Goal: Task Accomplishment & Management: Use online tool/utility

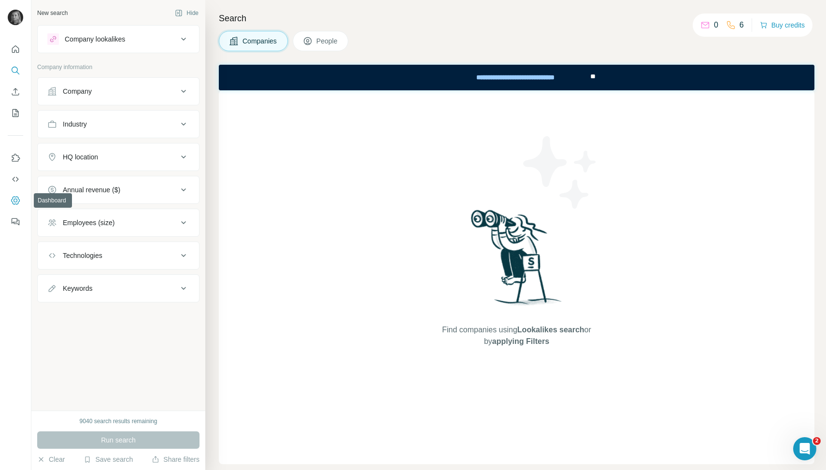
click at [15, 202] on icon "Dashboard" at bounding box center [16, 200] width 4 height 4
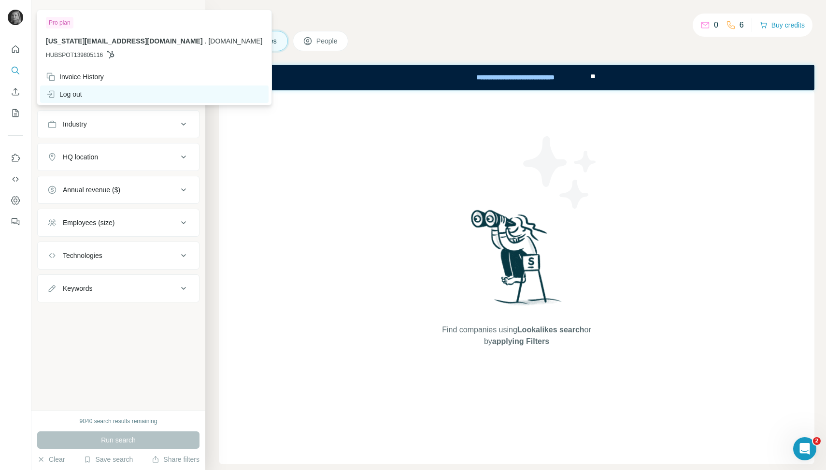
click at [73, 93] on div "Log out" at bounding box center [64, 94] width 36 height 10
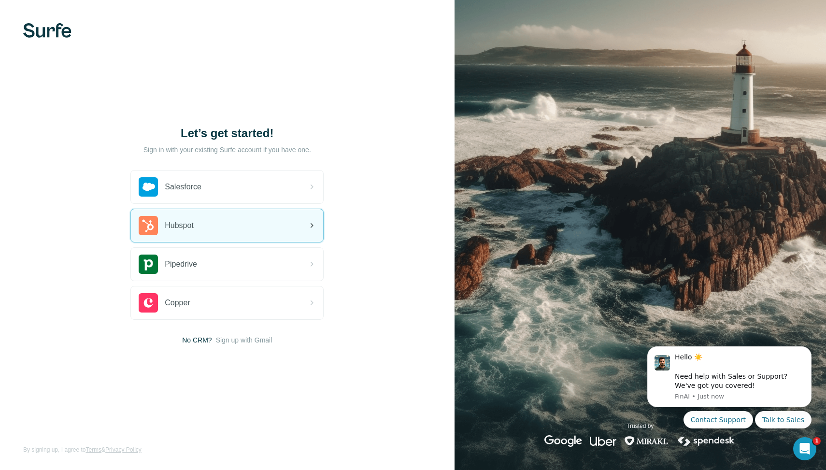
click at [208, 225] on div "Hubspot" at bounding box center [227, 225] width 192 height 33
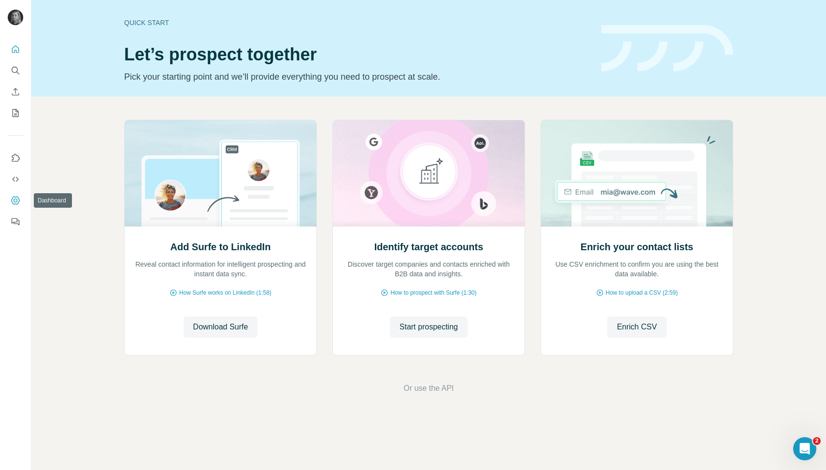
click at [16, 200] on icon "Dashboard" at bounding box center [16, 201] width 10 height 10
